Goal: Navigation & Orientation: Find specific page/section

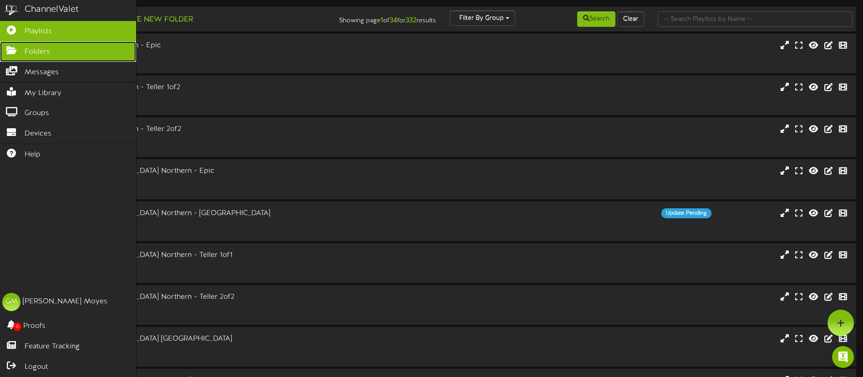
click at [13, 52] on icon at bounding box center [11, 49] width 23 height 7
